Goal: Transaction & Acquisition: Purchase product/service

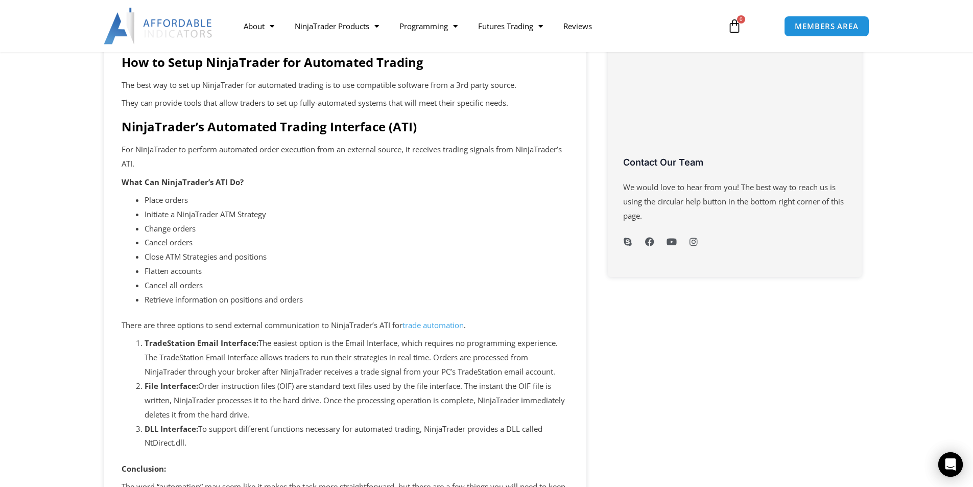
scroll to position [511, 0]
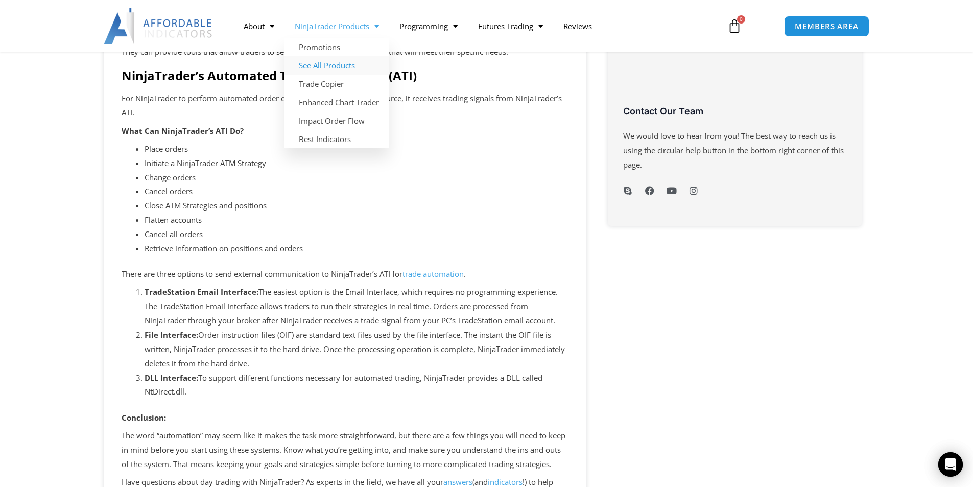
click at [326, 65] on link "See All Products" at bounding box center [337, 65] width 105 height 18
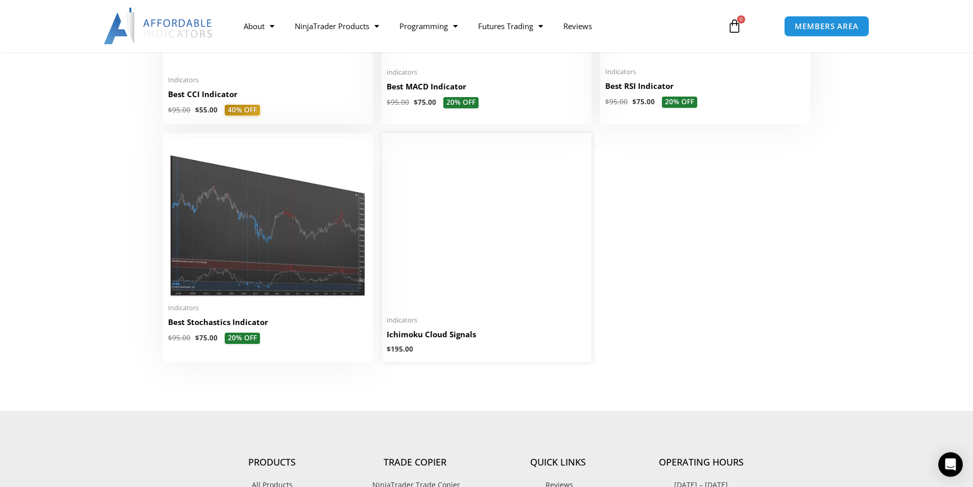
scroll to position [2146, 0]
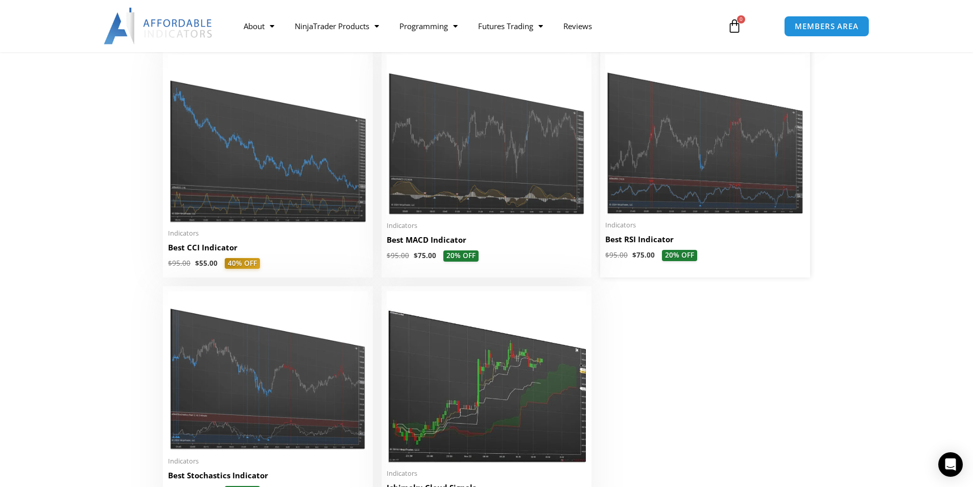
click at [680, 190] on img at bounding box center [706, 135] width 200 height 160
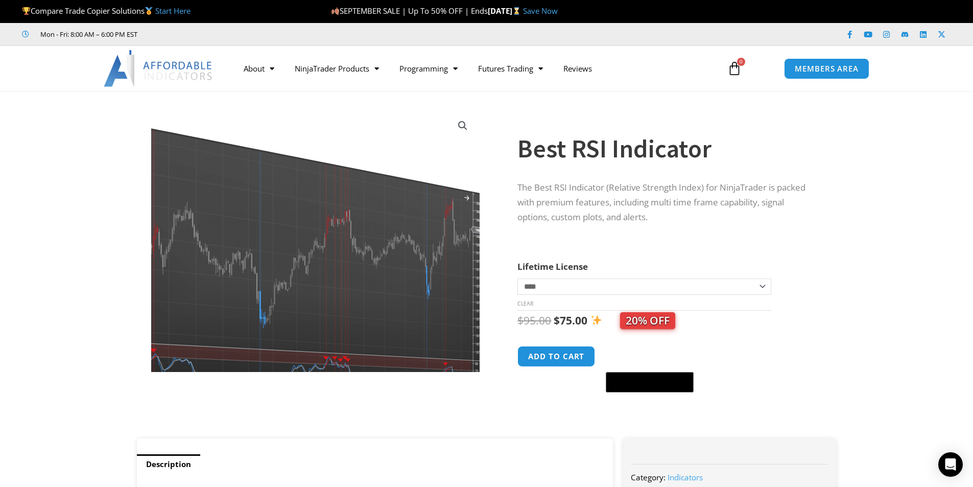
click at [444, 221] on img at bounding box center [271, 246] width 443 height 355
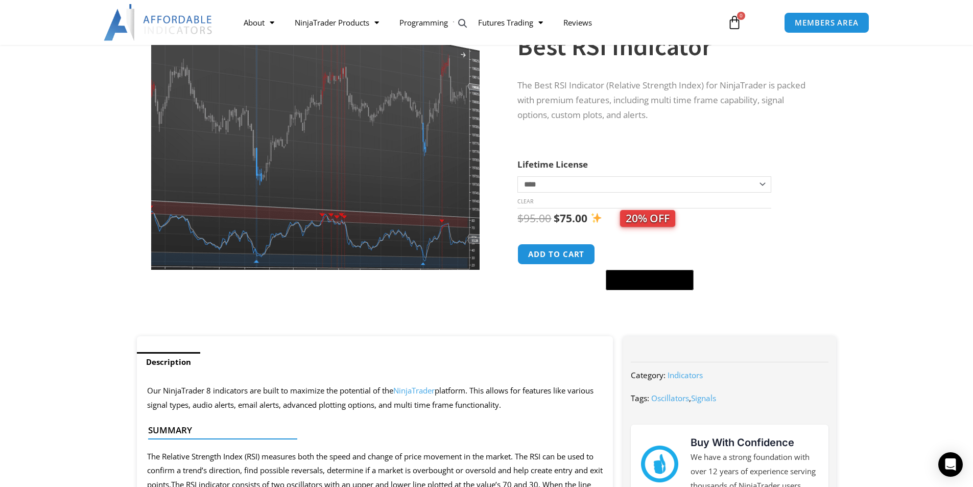
scroll to position [51, 0]
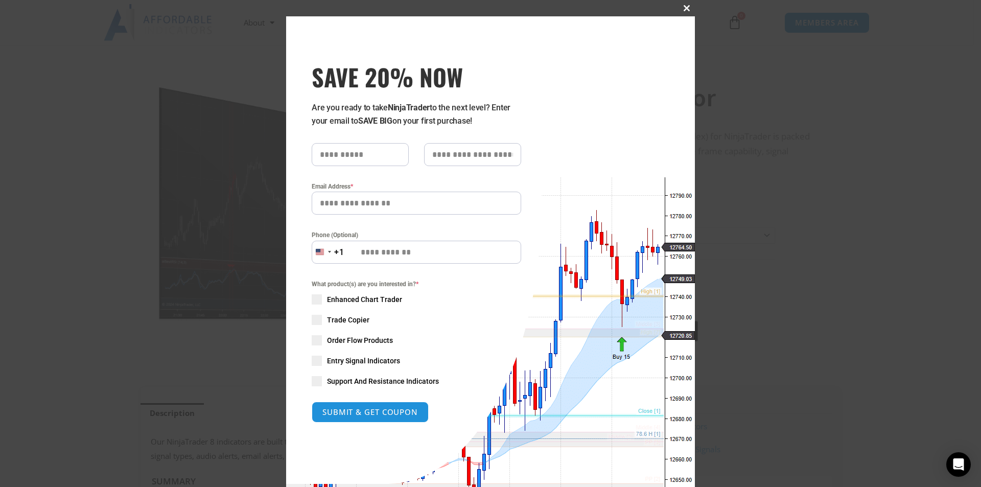
click at [682, 8] on span "SAVE 20% NOW popup" at bounding box center [687, 8] width 16 height 6
